Goal: Task Accomplishment & Management: Use online tool/utility

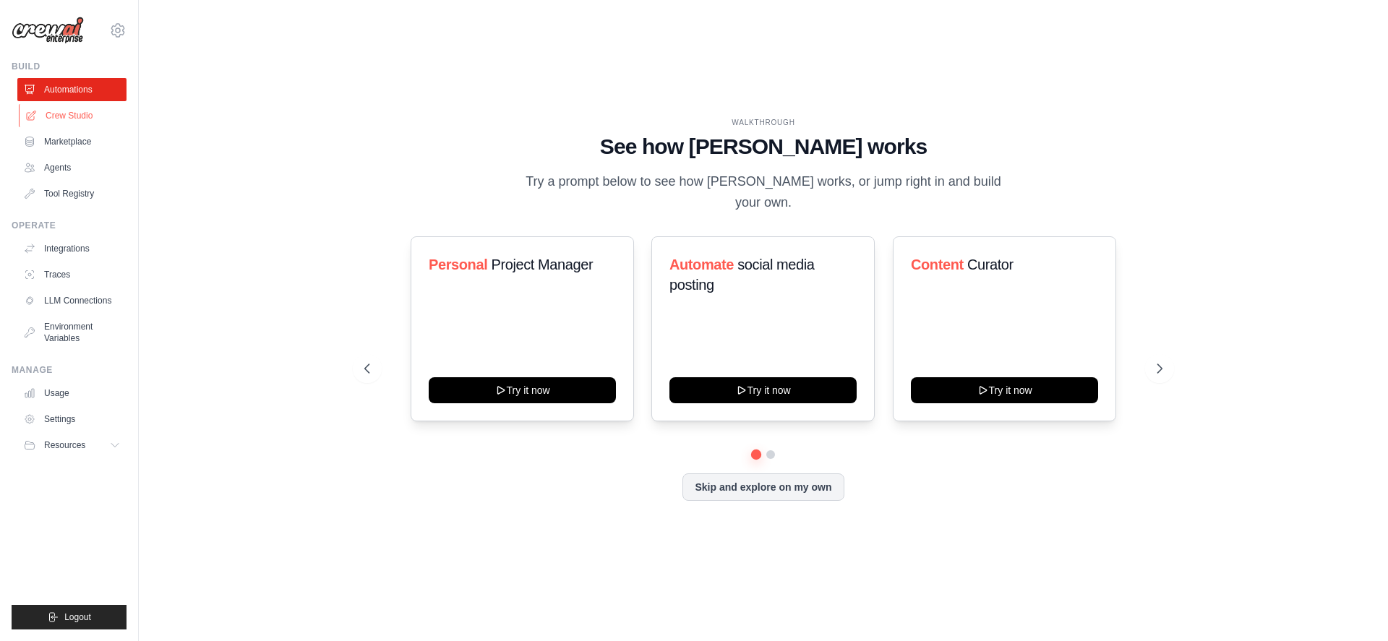
click at [75, 114] on link "Crew Studio" at bounding box center [73, 115] width 109 height 23
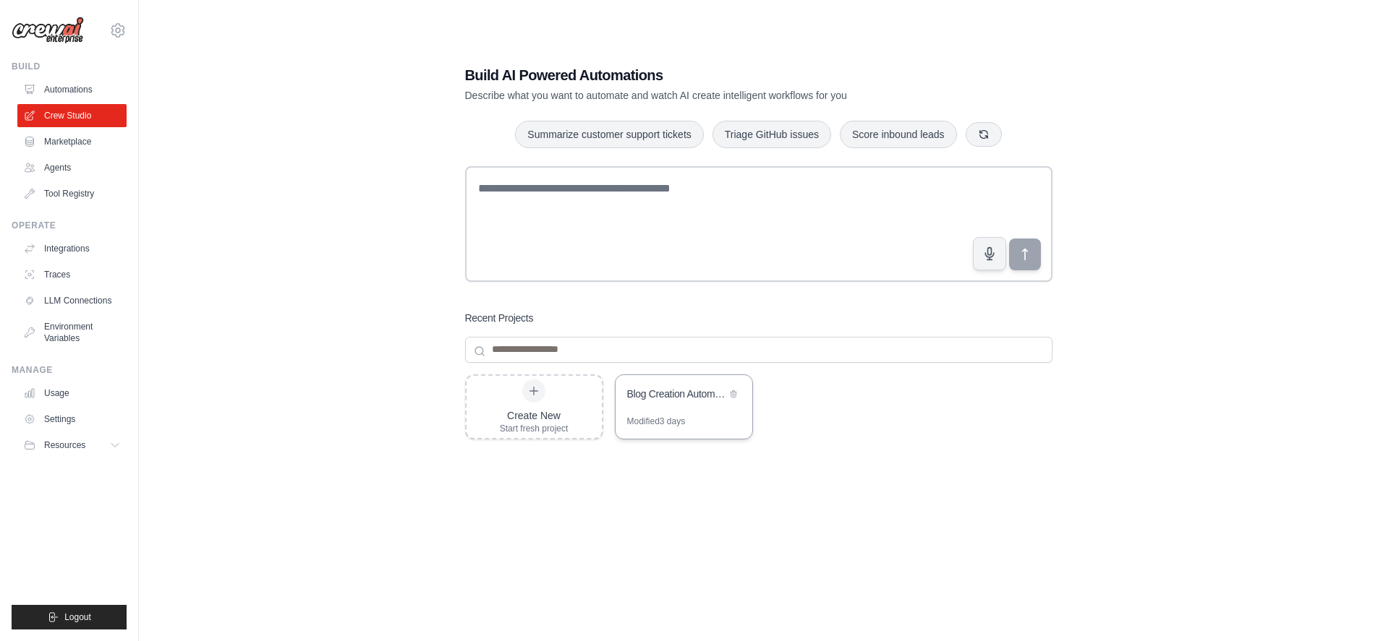
click at [667, 394] on div "Blog Creation Automation" at bounding box center [676, 394] width 99 height 14
click at [55, 162] on link "Agents" at bounding box center [73, 167] width 109 height 23
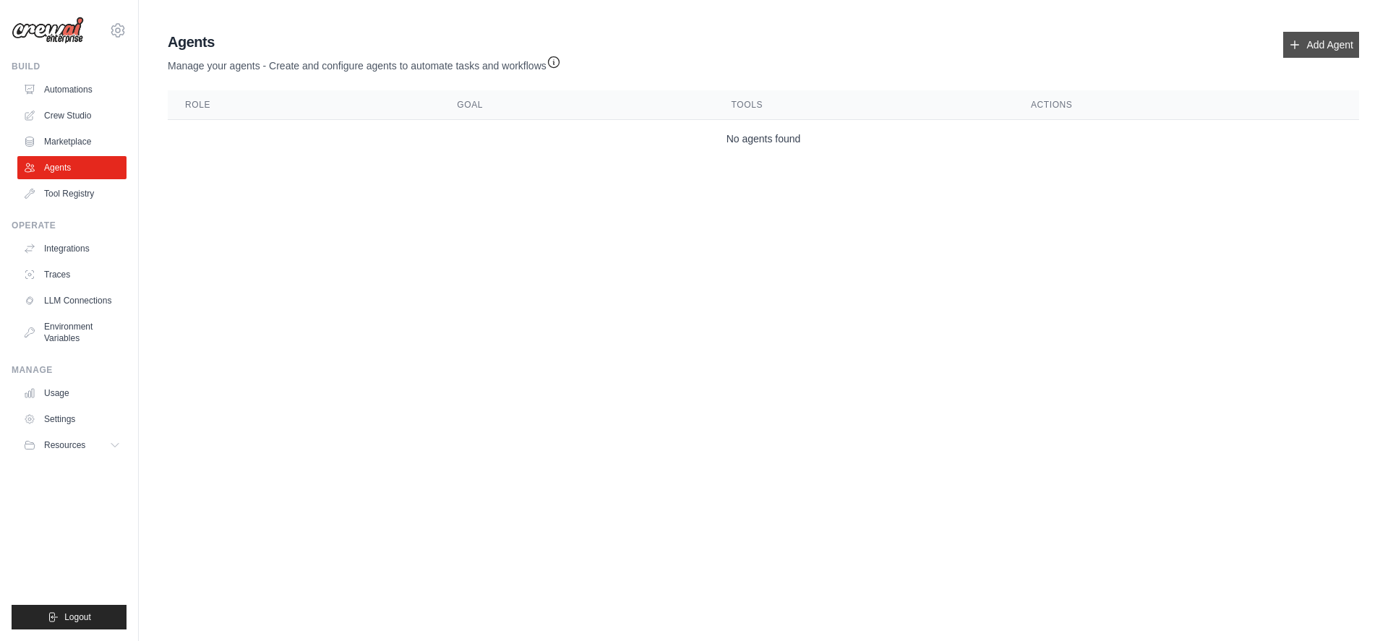
click at [1304, 55] on link "Add Agent" at bounding box center [1322, 45] width 76 height 26
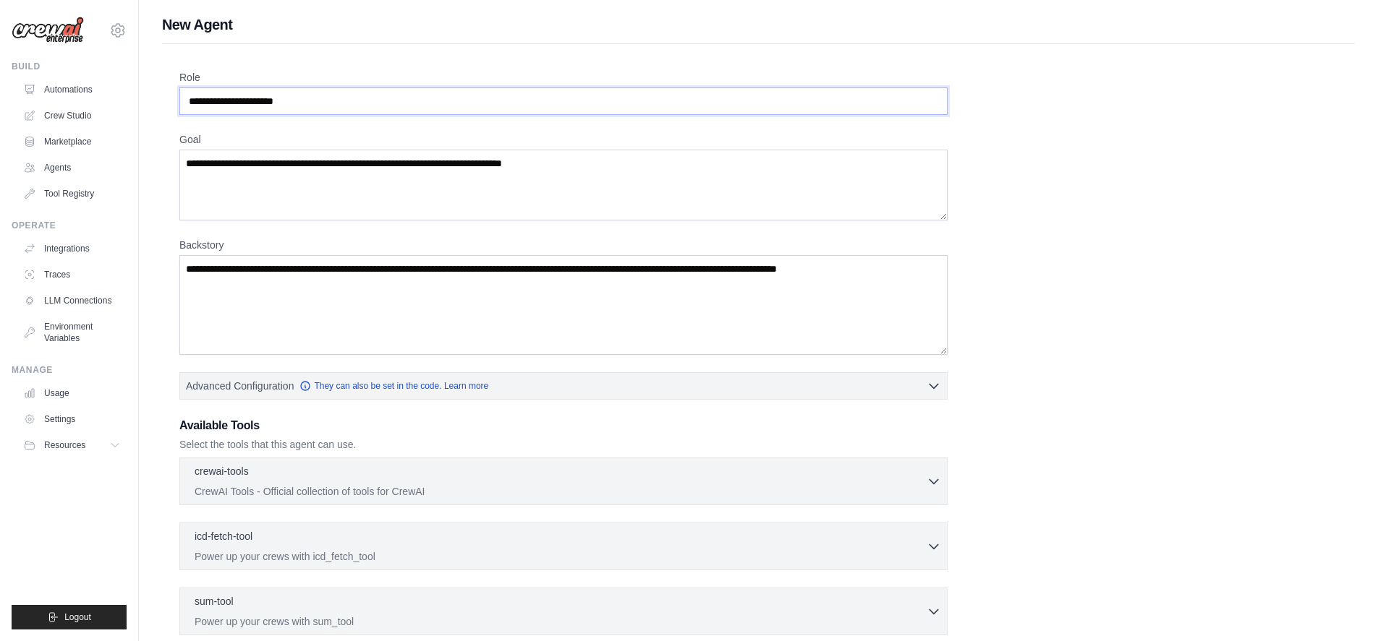
click at [440, 96] on input "Role" at bounding box center [563, 100] width 768 height 27
click at [713, 167] on textarea "Goal" at bounding box center [563, 185] width 768 height 71
click at [766, 286] on textarea "Backstory" at bounding box center [563, 305] width 768 height 100
click at [1192, 259] on div "Role Goal Backstory Advanced Configuration They can also be set in the code. Le…" at bounding box center [758, 423] width 1158 height 706
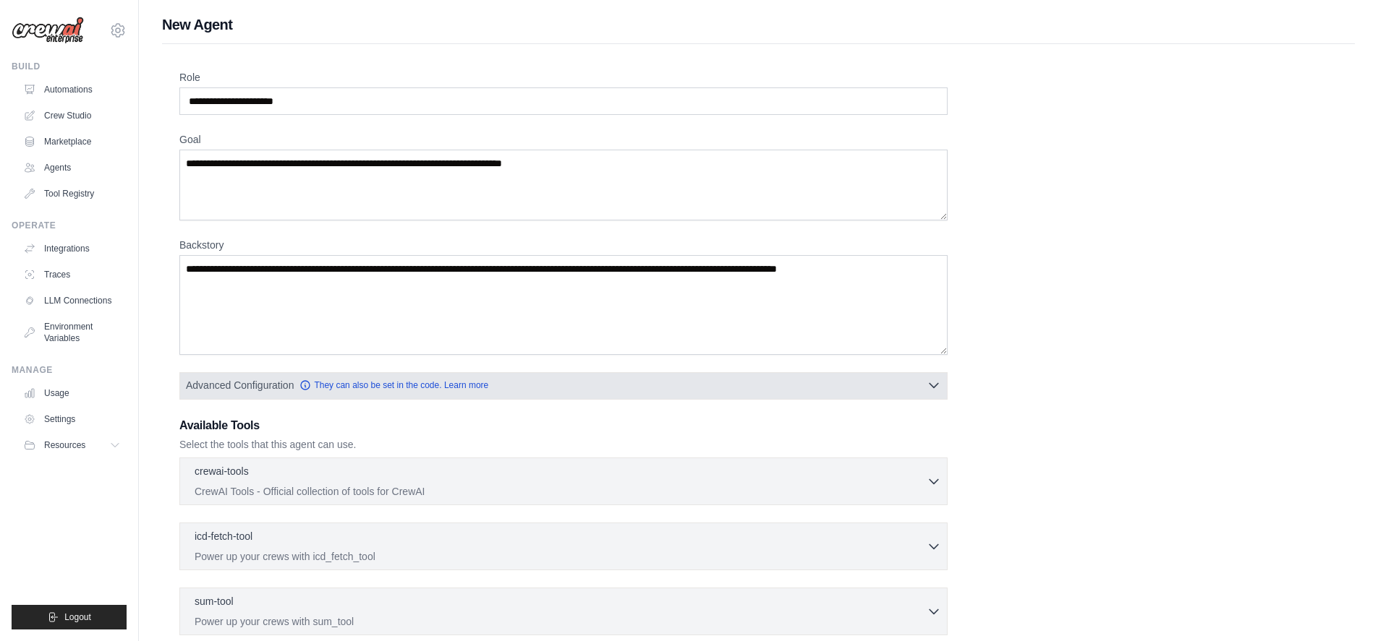
click at [931, 393] on button "Advanced Configuration They can also be set in the code. Learn more" at bounding box center [563, 385] width 766 height 26
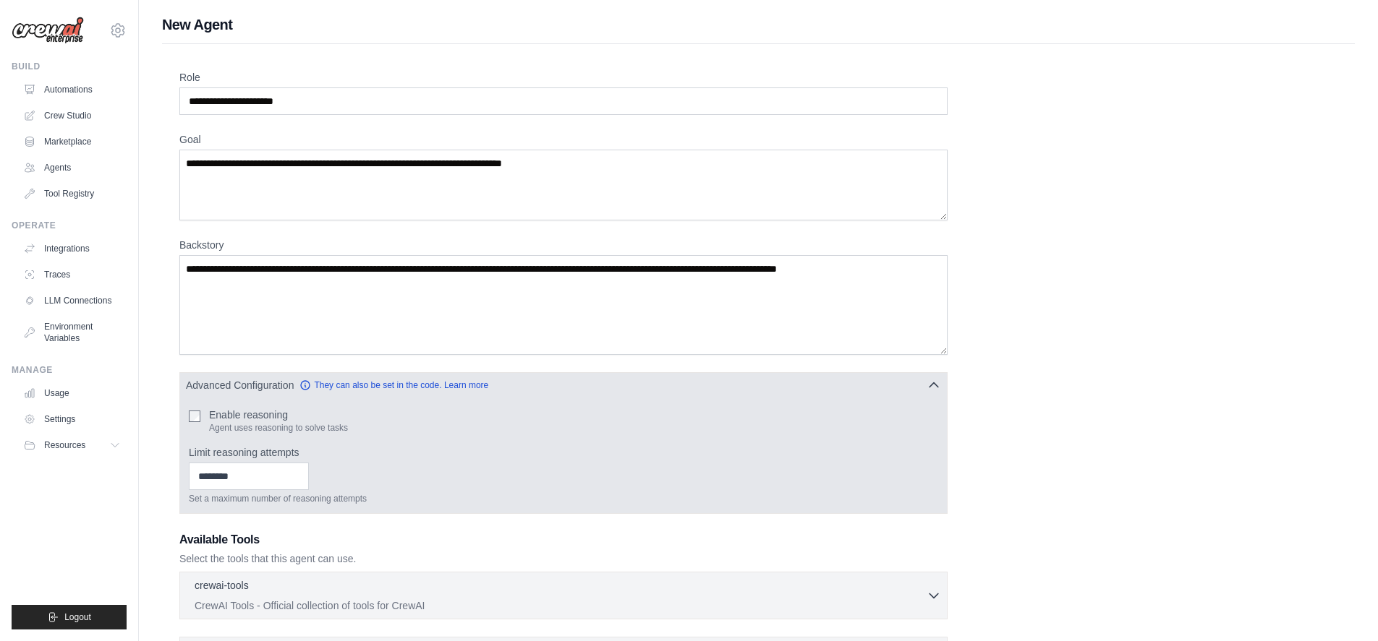
click at [931, 393] on button "Advanced Configuration They can also be set in the code. Learn more" at bounding box center [563, 385] width 766 height 26
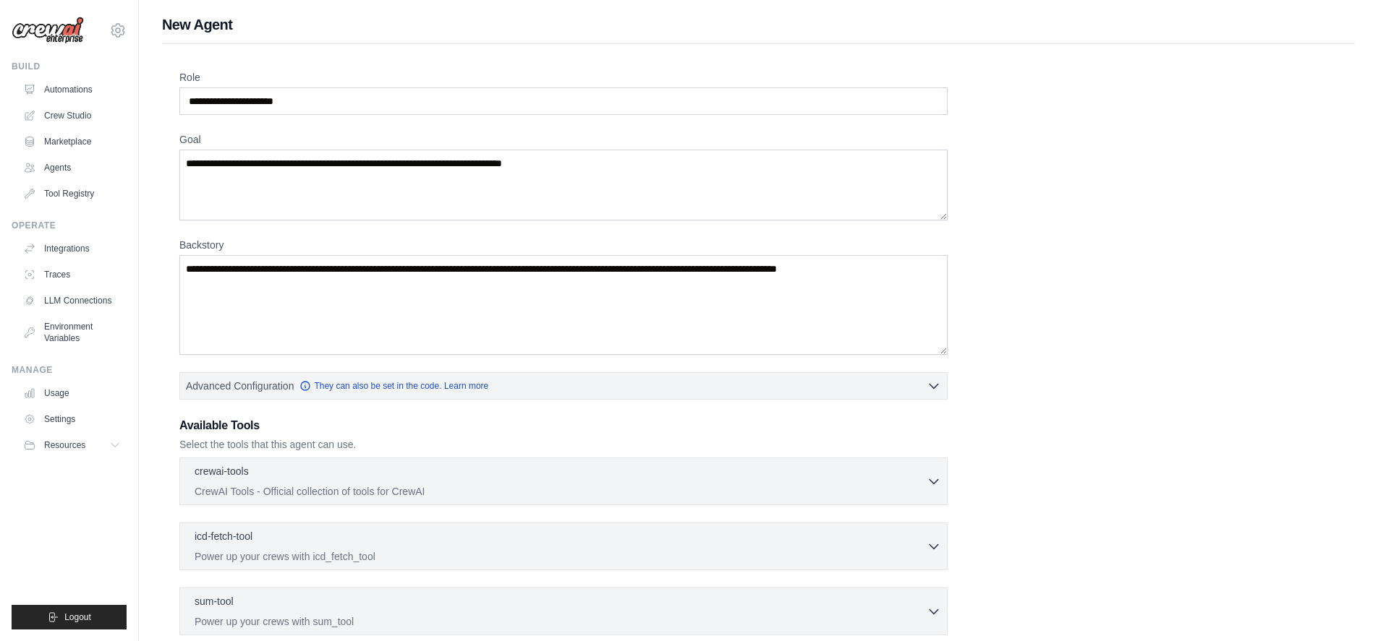
click at [1242, 359] on div "Role Goal Backstory Advanced Configuration They can also be set in the code. Le…" at bounding box center [758, 423] width 1158 height 706
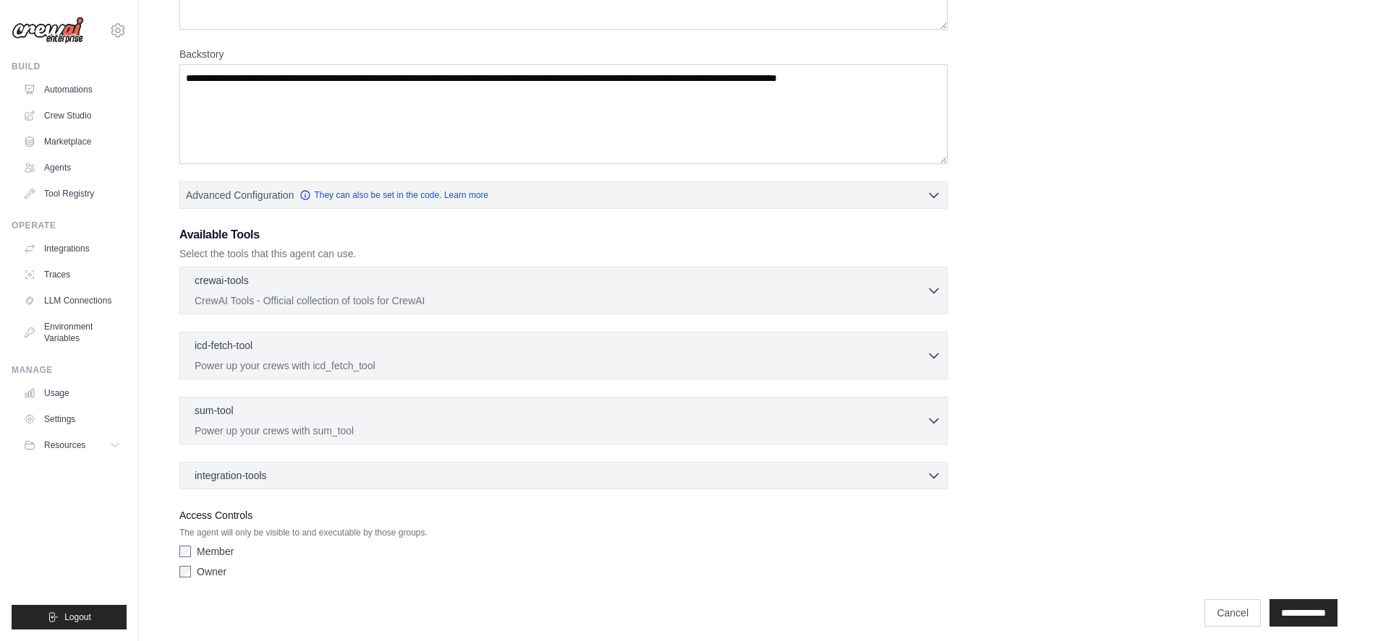
scroll to position [200, 0]
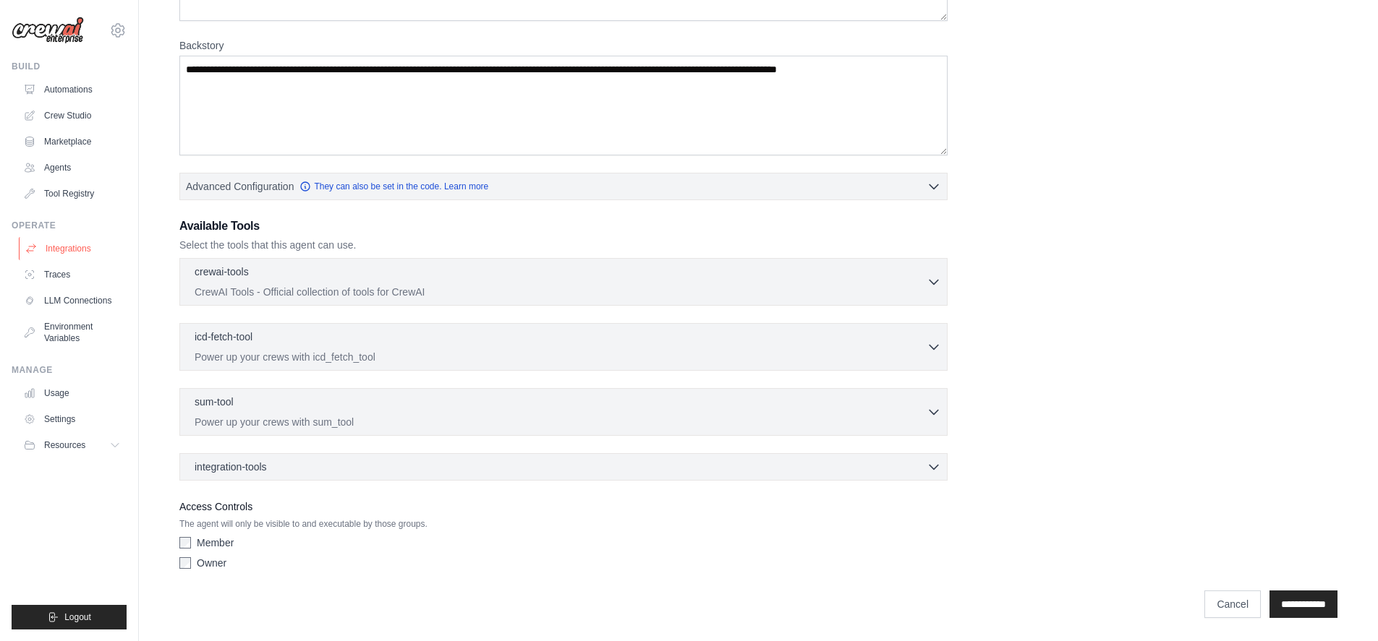
click at [86, 244] on link "Integrations" at bounding box center [73, 248] width 109 height 23
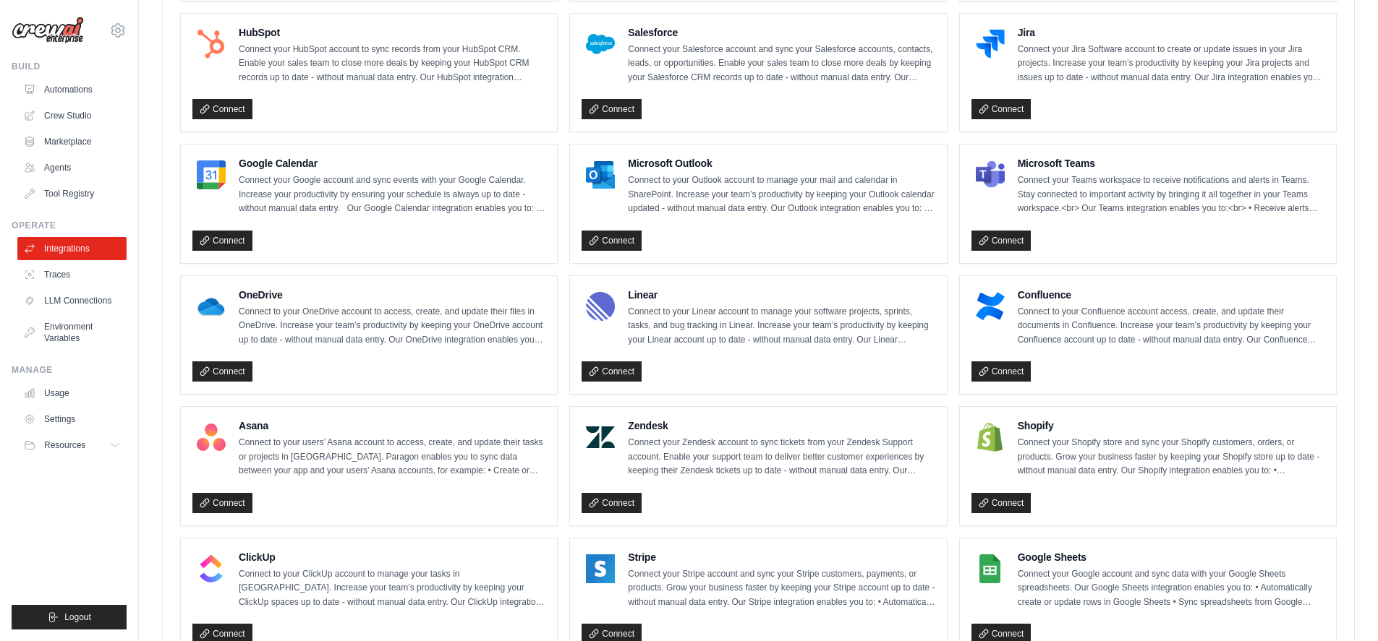
scroll to position [277, 0]
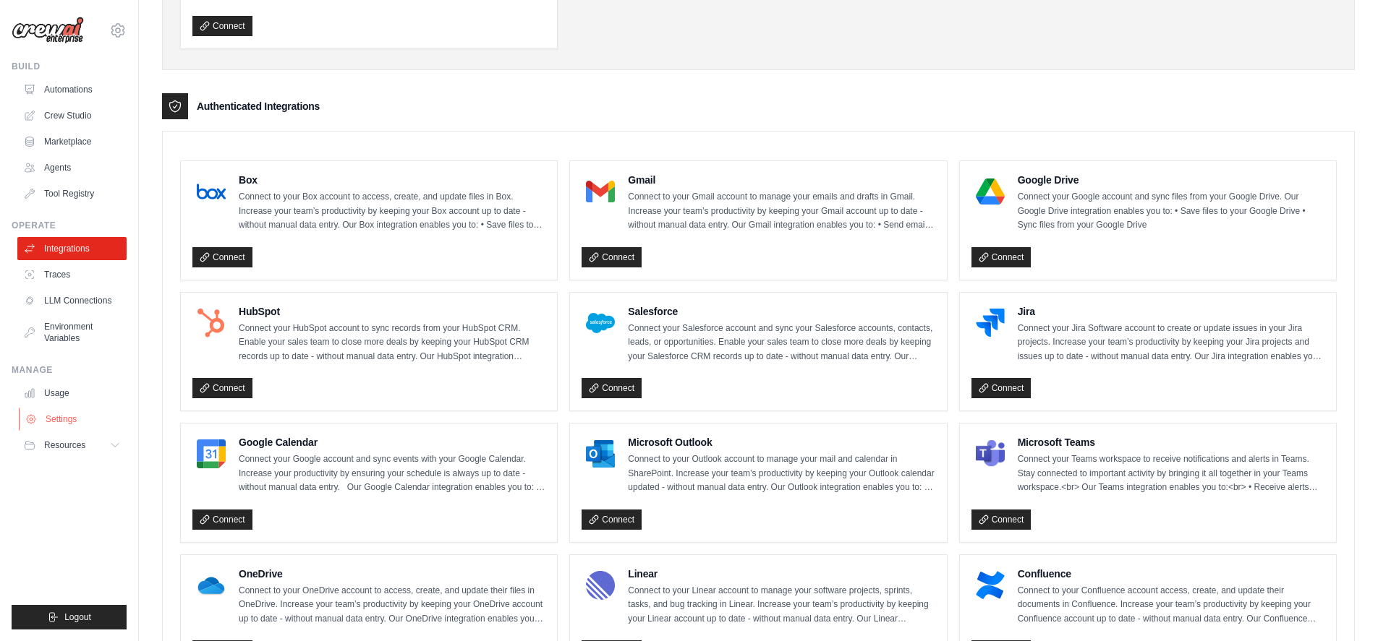
click at [63, 413] on link "Settings" at bounding box center [73, 419] width 109 height 23
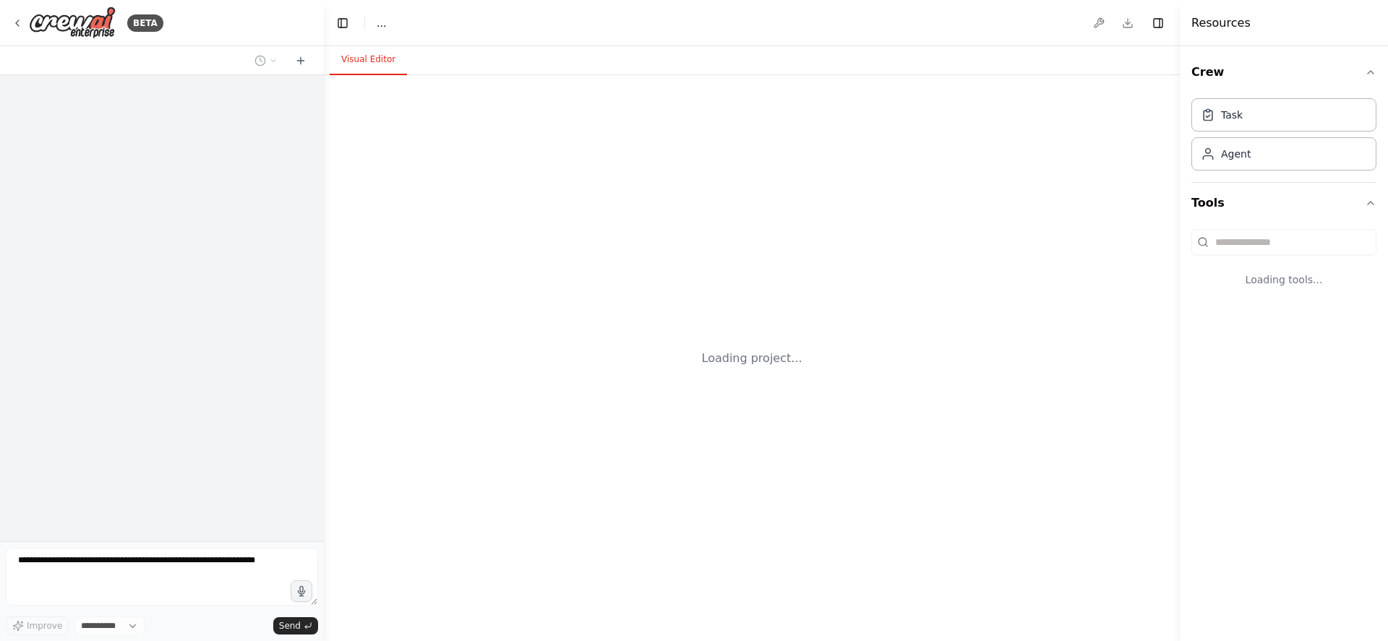
select select "****"
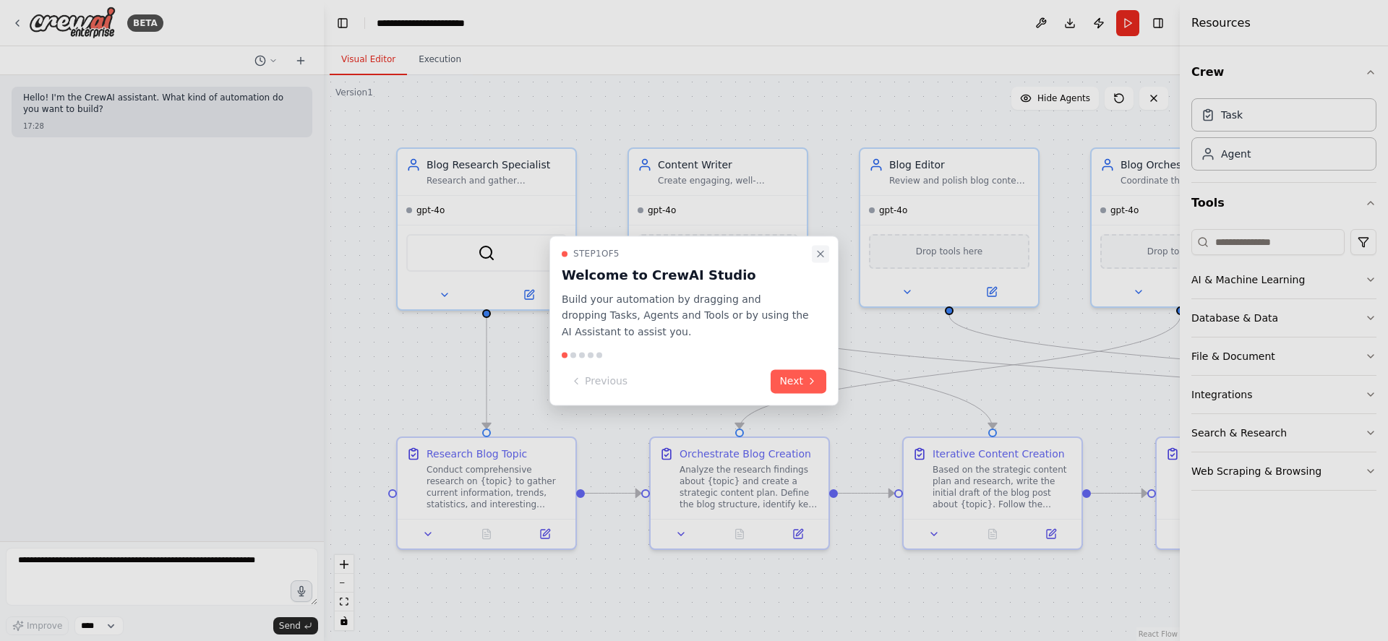
click at [816, 251] on icon "Close walkthrough" at bounding box center [821, 254] width 12 height 12
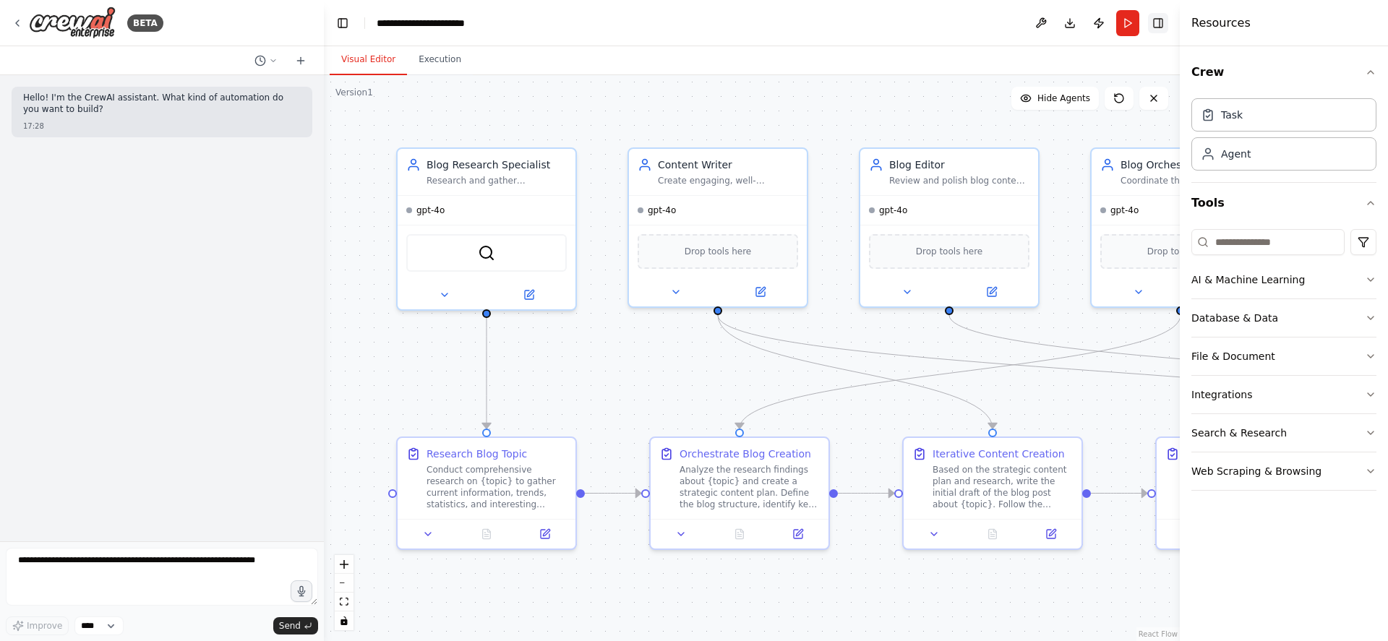
click at [1161, 22] on button "Toggle Right Sidebar" at bounding box center [1158, 23] width 20 height 20
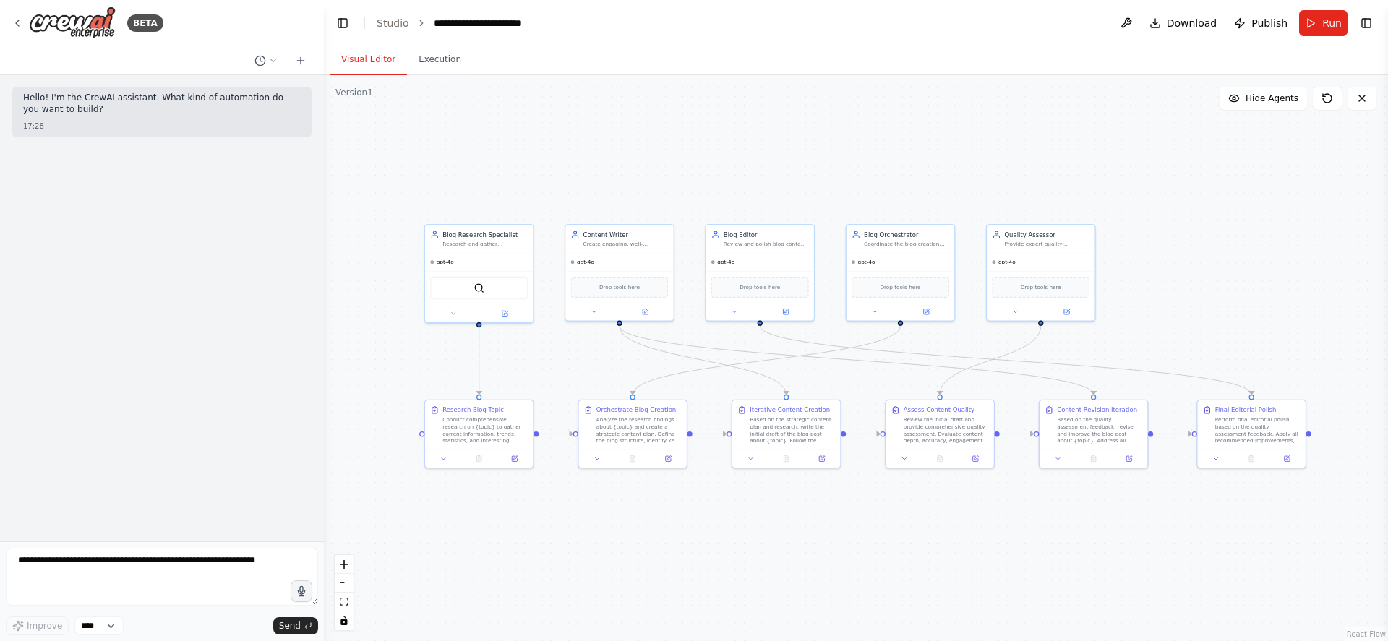
drag, startPoint x: 1300, startPoint y: 243, endPoint x: 1192, endPoint y: 229, distance: 109.3
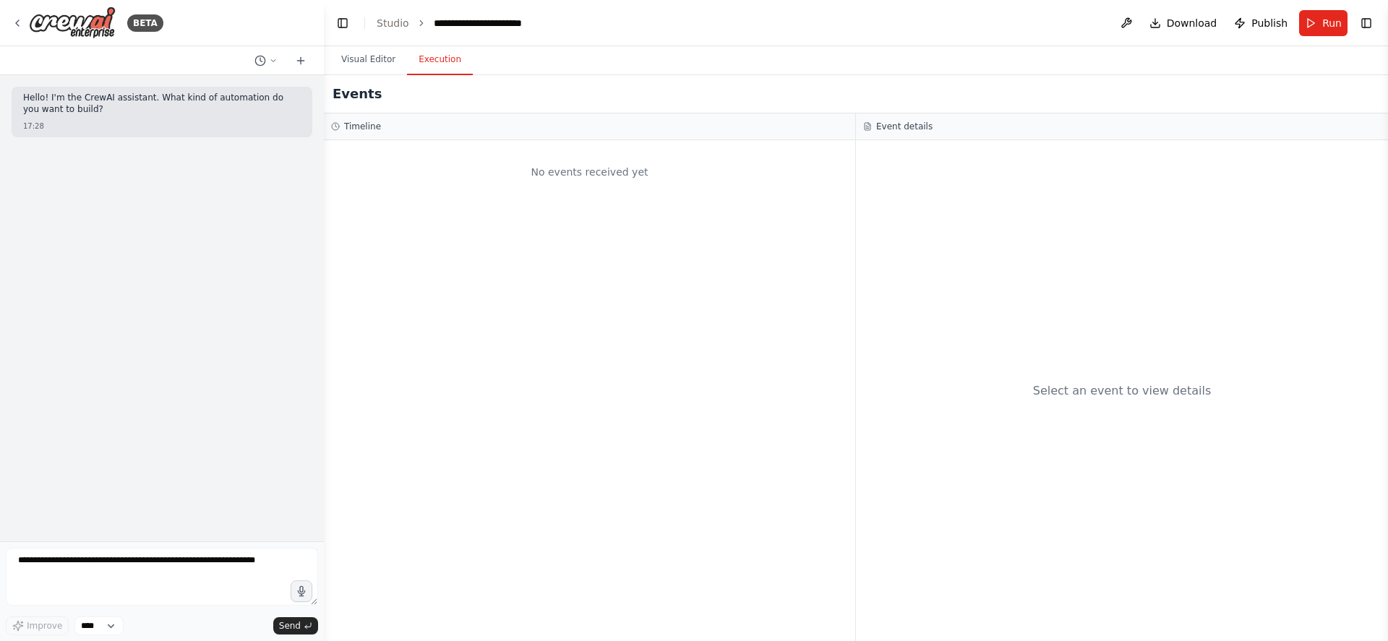
click at [430, 60] on button "Execution" at bounding box center [440, 60] width 66 height 30
click at [364, 54] on button "Visual Editor" at bounding box center [368, 60] width 77 height 30
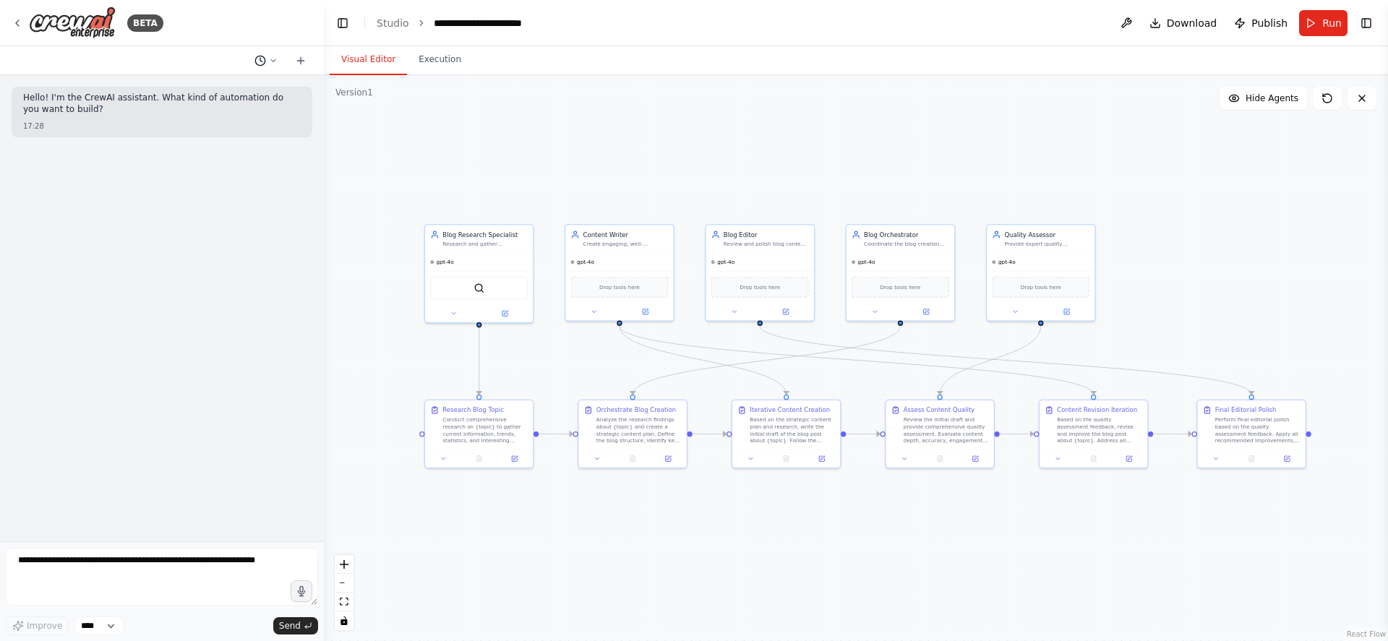
click at [273, 55] on button at bounding box center [266, 60] width 35 height 17
click at [296, 59] on div at bounding box center [162, 320] width 324 height 641
click at [297, 59] on icon at bounding box center [301, 61] width 12 height 12
drag, startPoint x: 109, startPoint y: 626, endPoint x: 138, endPoint y: 371, distance: 256.9
click at [138, 371] on div "BETA Hello! I'm the CrewAI assistant. What kind of automation do you want to bu…" at bounding box center [162, 320] width 324 height 641
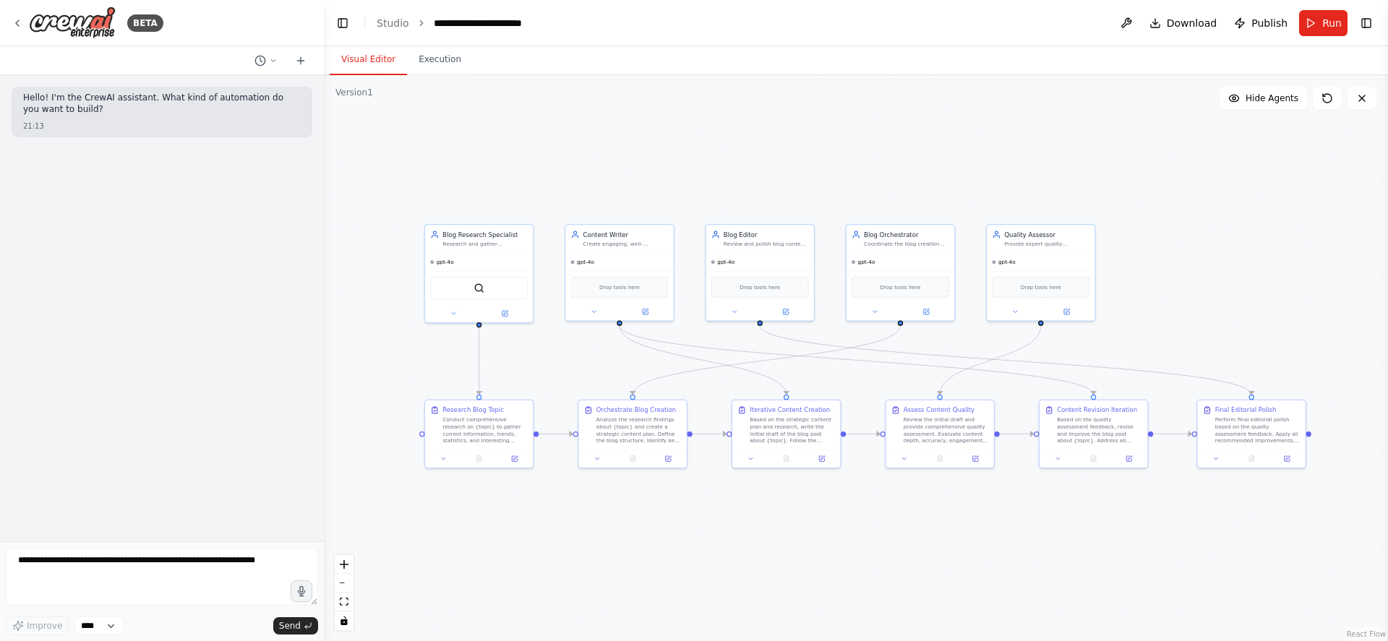
click at [163, 345] on div "Hello! I'm the CrewAI assistant. What kind of automation do you want to build? …" at bounding box center [162, 308] width 324 height 466
drag, startPoint x: 149, startPoint y: 226, endPoint x: 77, endPoint y: 115, distance: 131.8
click at [129, 185] on div "Hello! I'm the CrewAI assistant. What kind of automation do you want to build? …" at bounding box center [162, 308] width 324 height 466
click at [27, 18] on div "BETA" at bounding box center [88, 23] width 152 height 33
